Goal: Navigation & Orientation: Find specific page/section

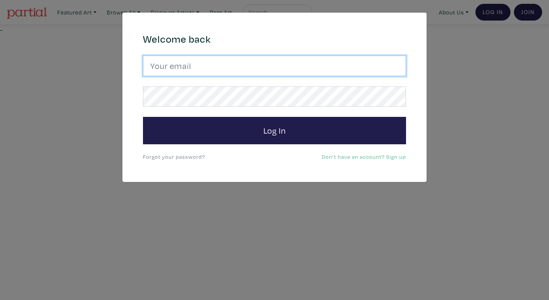
click at [310, 69] on input "email" at bounding box center [274, 66] width 263 height 21
paste input "84Ds3Cbj!ksdjII"
type input "anoomub45@gmail.com"
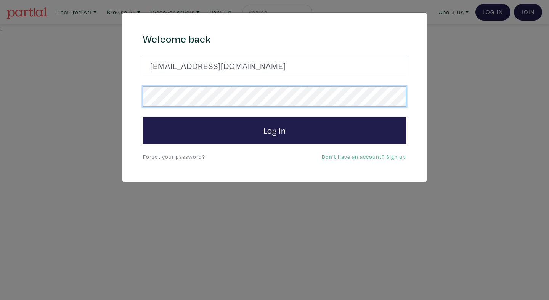
click at [143, 117] on button "Log In" at bounding box center [274, 130] width 263 height 27
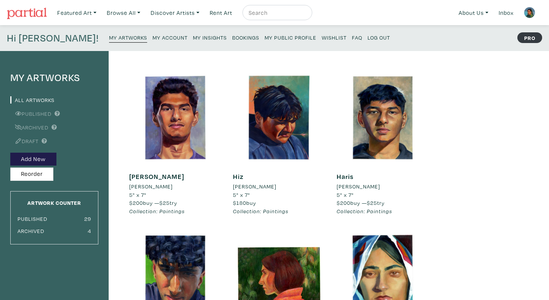
click at [232, 42] on link "Bookings" at bounding box center [245, 37] width 27 height 10
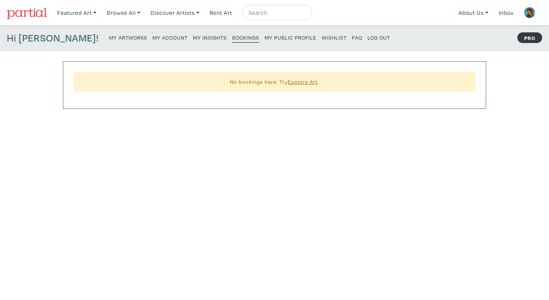
click at [176, 43] on p "My Artworks My Account My Insights Bookings My Public Profile Wishlist FAQ Log …" at bounding box center [251, 38] width 284 height 12
click at [193, 35] on small "My Insights" at bounding box center [210, 37] width 34 height 7
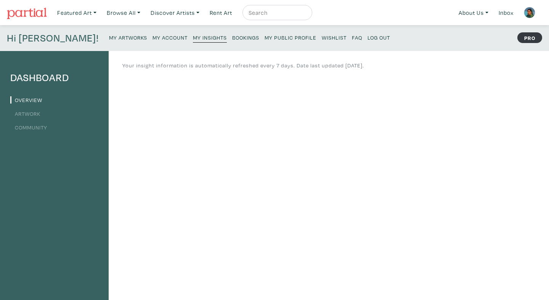
click at [40, 116] on link "Artwork" at bounding box center [25, 113] width 30 height 7
click at [264, 38] on small "My Public Profile" at bounding box center [290, 37] width 52 height 7
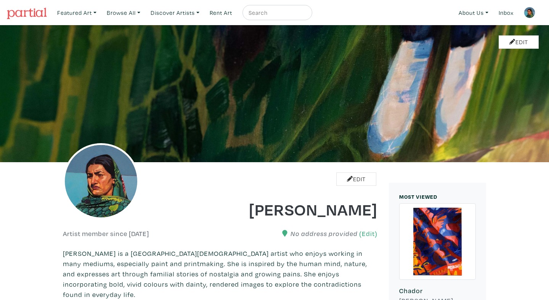
click at [31, 7] on link at bounding box center [27, 13] width 40 height 18
